Goal: Information Seeking & Learning: Find specific page/section

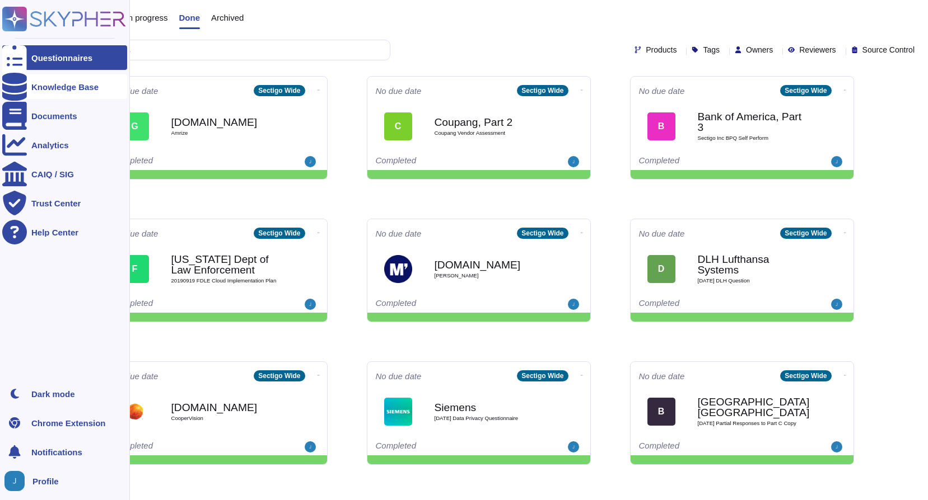
click at [13, 83] on icon at bounding box center [14, 87] width 25 height 28
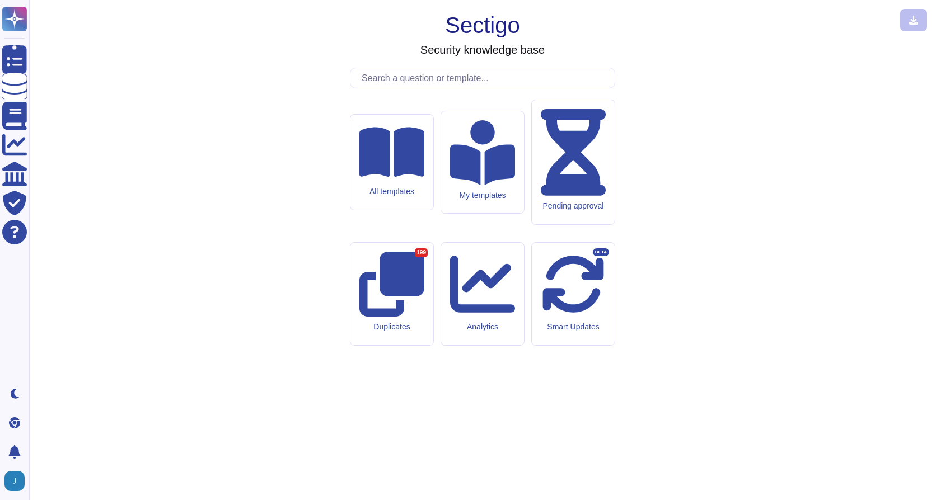
click at [413, 88] on input "text" at bounding box center [485, 78] width 259 height 20
click at [467, 88] on input "text" at bounding box center [485, 78] width 259 height 20
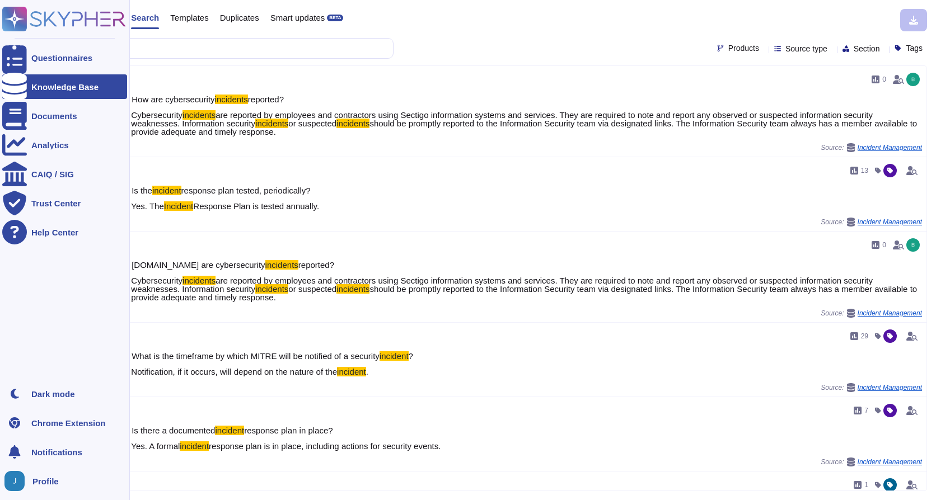
type input "incid"
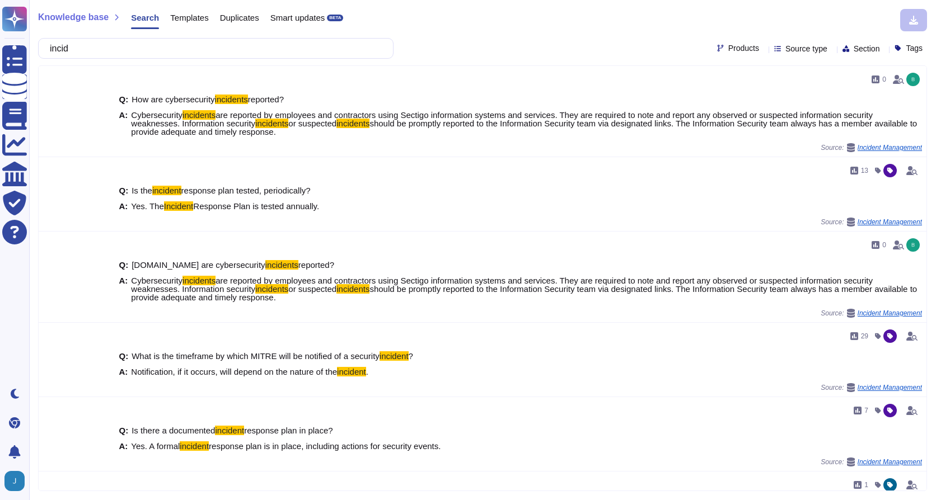
click at [85, 18] on span "Knowledge base" at bounding box center [73, 17] width 71 height 9
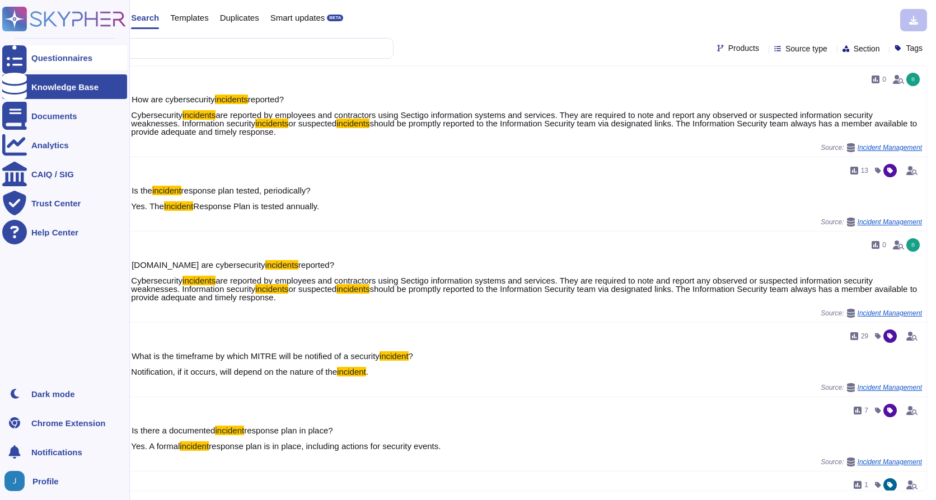
click at [10, 57] on icon at bounding box center [14, 57] width 25 height 33
